Goal: Task Accomplishment & Management: Complete application form

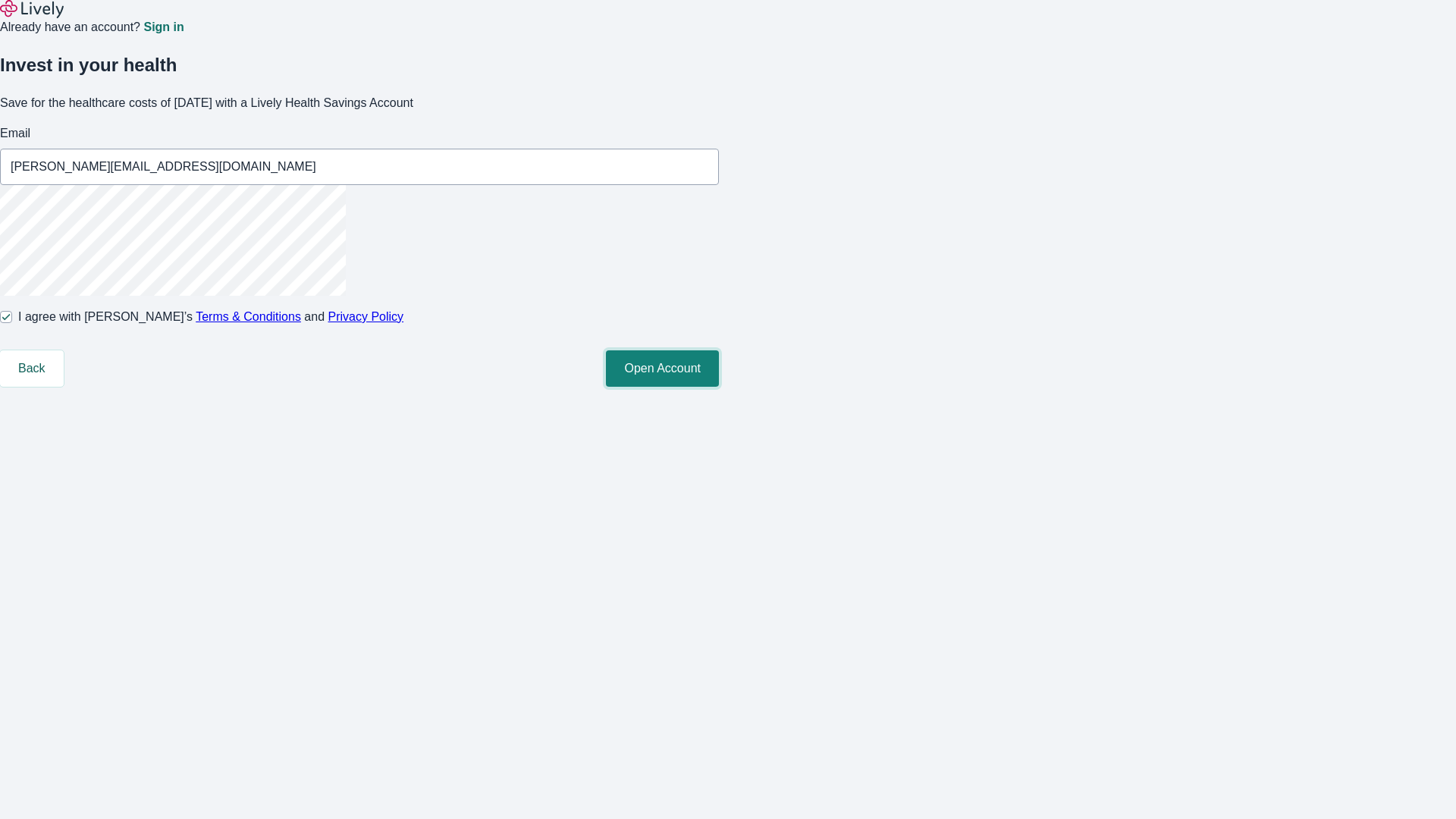
click at [719, 387] on button "Open Account" at bounding box center [662, 369] width 113 height 37
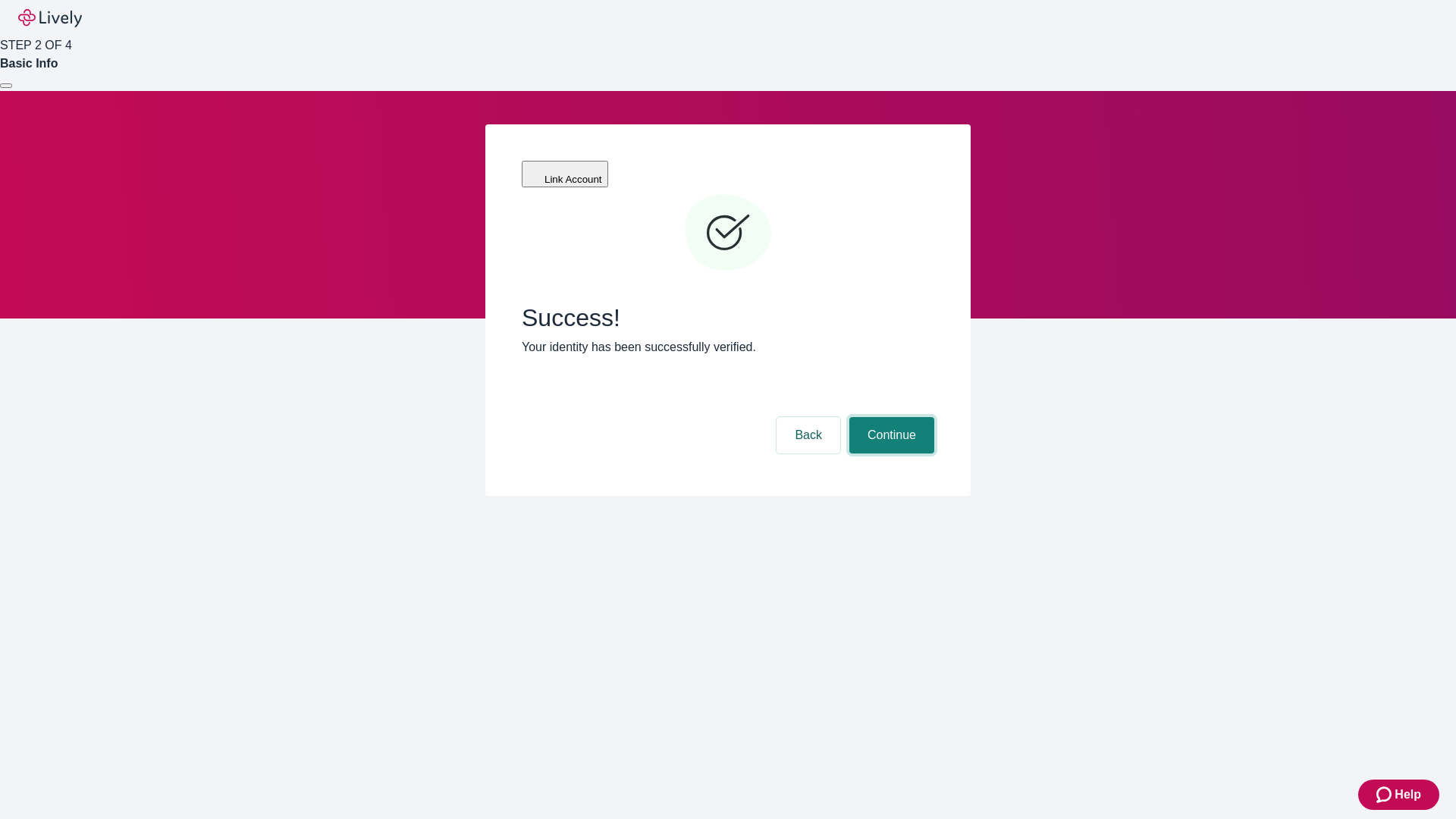
click at [890, 417] on button "Continue" at bounding box center [891, 436] width 85 height 37
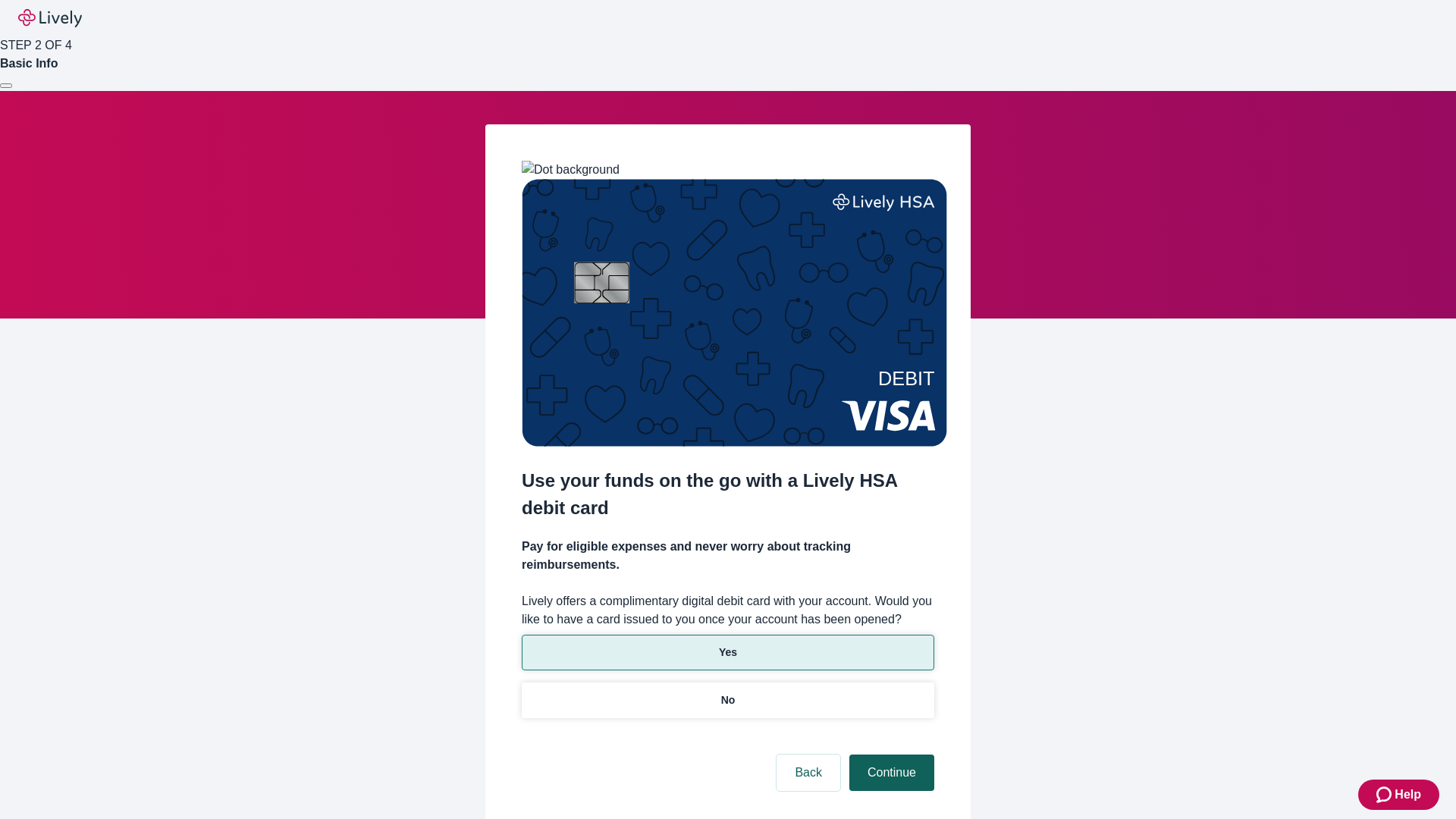
click at [728, 645] on p "Yes" at bounding box center [728, 652] width 18 height 16
click at [890, 755] on button "Continue" at bounding box center [891, 773] width 85 height 37
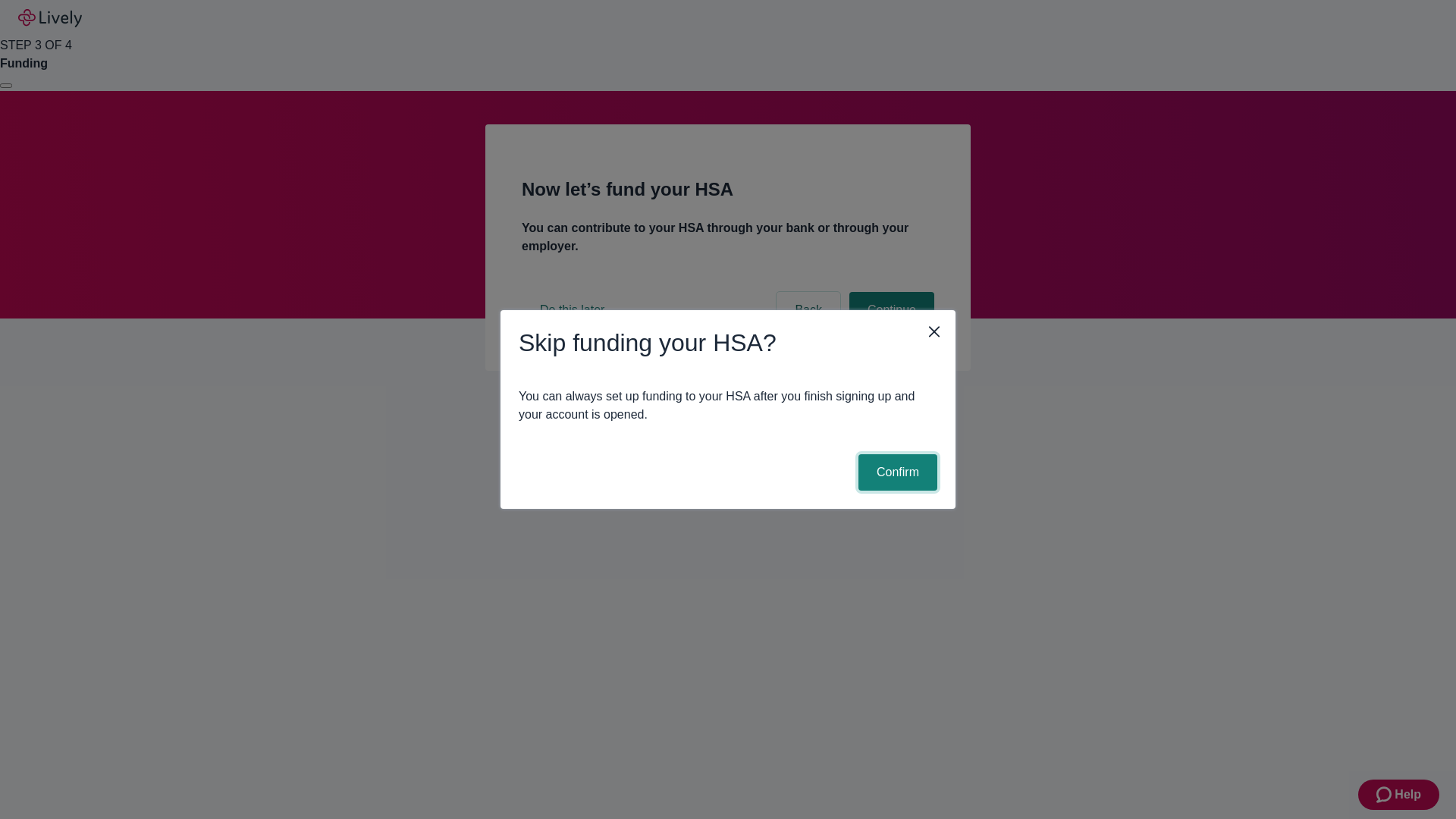
click at [896, 472] on button "Confirm" at bounding box center [898, 472] width 79 height 37
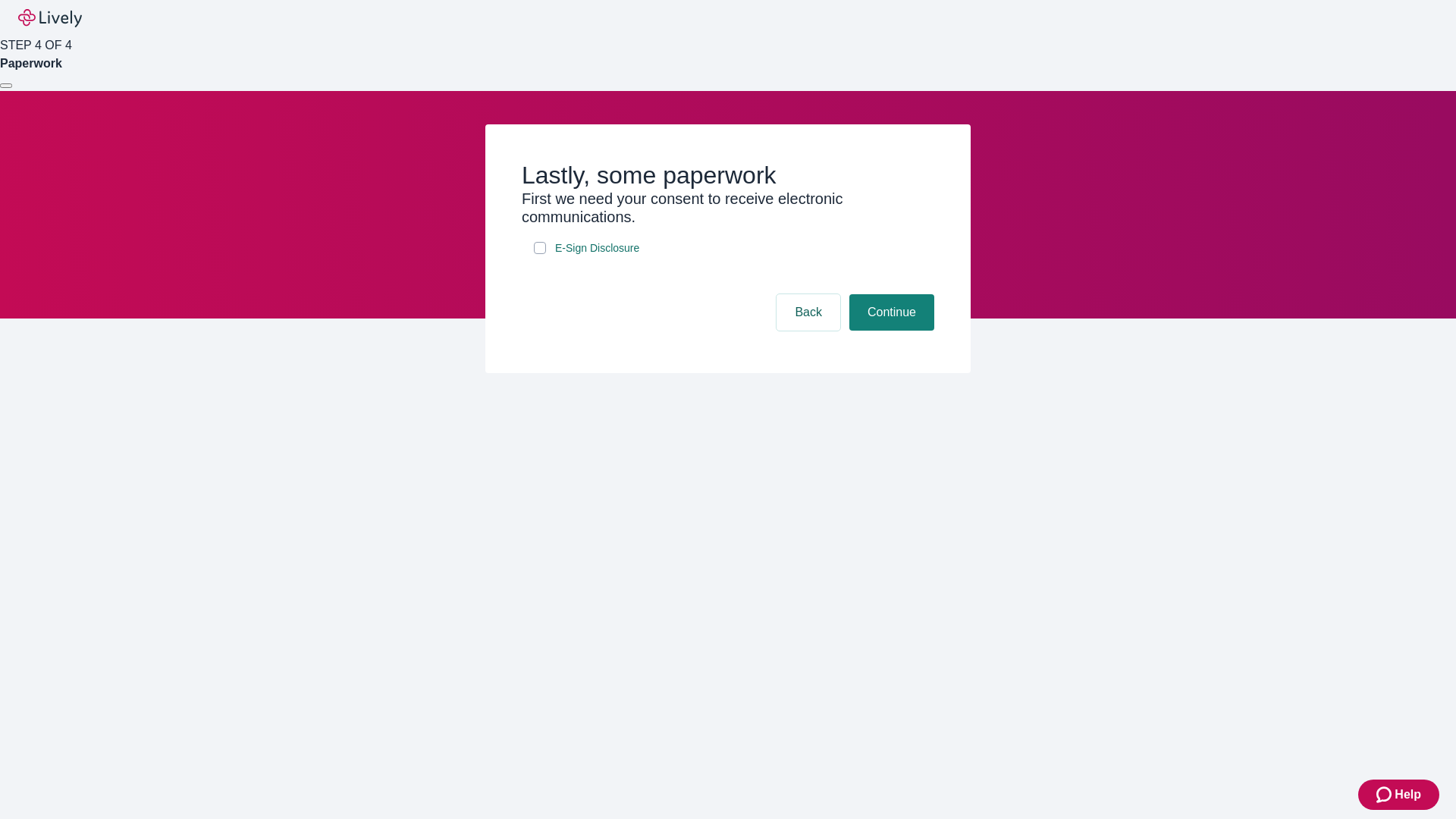
click at [540, 254] on input "E-Sign Disclosure" at bounding box center [540, 248] width 12 height 12
checkbox input "true"
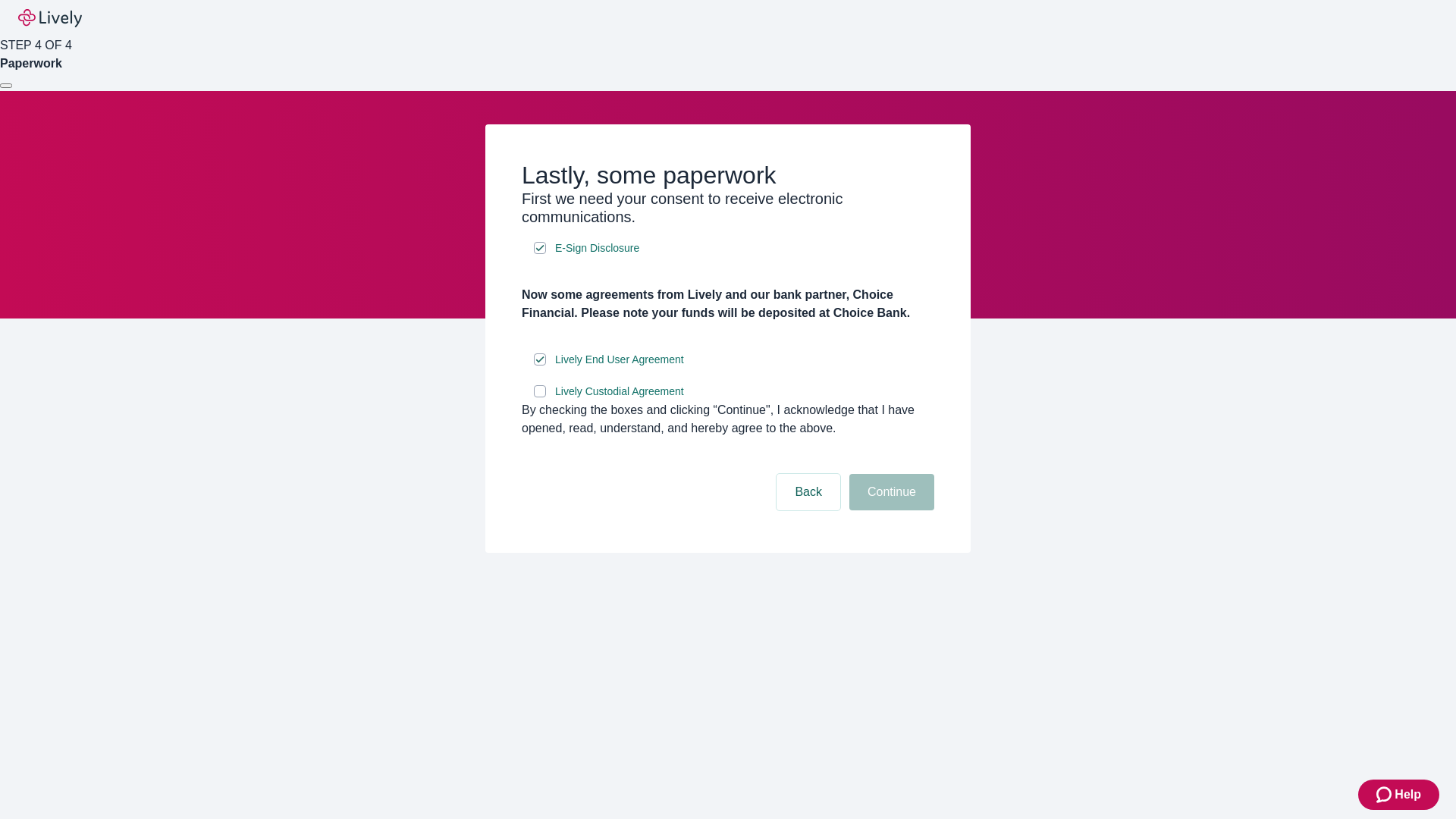
click at [540, 398] on input "Lively Custodial Agreement" at bounding box center [540, 392] width 12 height 12
checkbox input "true"
click at [890, 510] on button "Continue" at bounding box center [891, 492] width 85 height 37
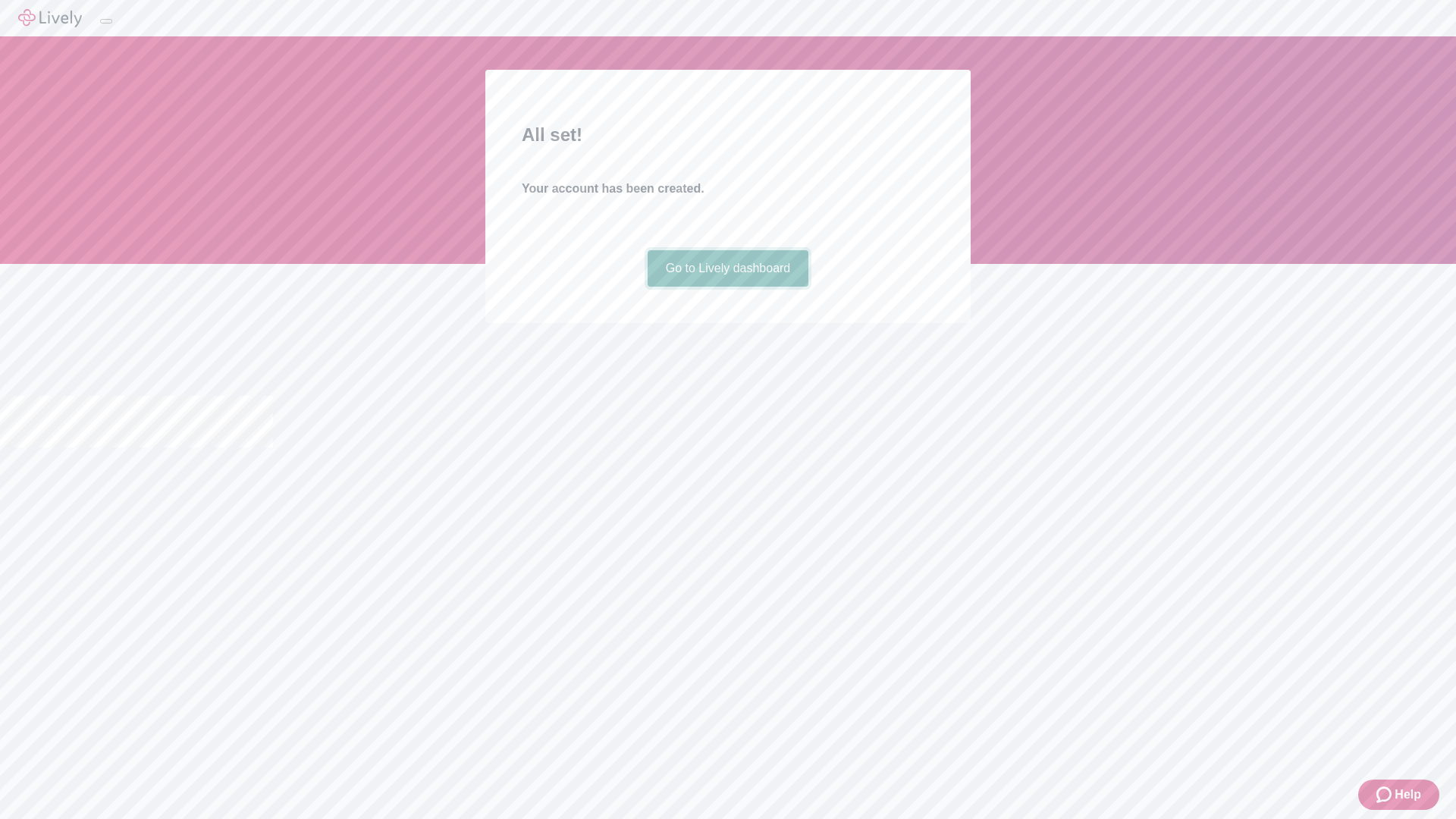
click at [728, 286] on link "Go to Lively dashboard" at bounding box center [728, 269] width 162 height 37
